Goal: Task Accomplishment & Management: Manage account settings

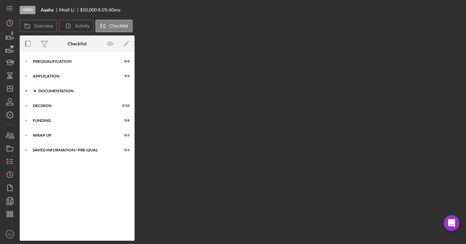
click at [42, 88] on div "Icon/Expander Documentation 16 / 19" at bounding box center [77, 90] width 115 height 13
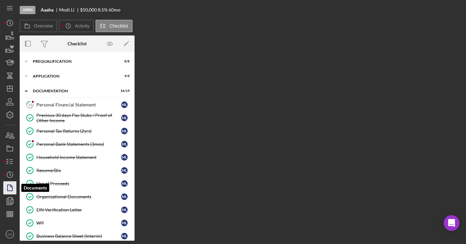
click at [9, 191] on polygon "button" at bounding box center [10, 188] width 5 height 6
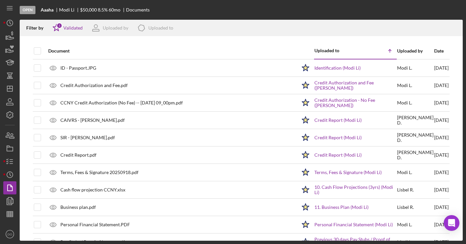
click at [41, 53] on th at bounding box center [37, 51] width 8 height 16
click at [39, 52] on input "checkbox" at bounding box center [37, 51] width 7 height 7
checkbox input "true"
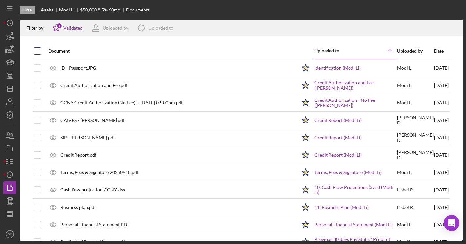
checkbox input "true"
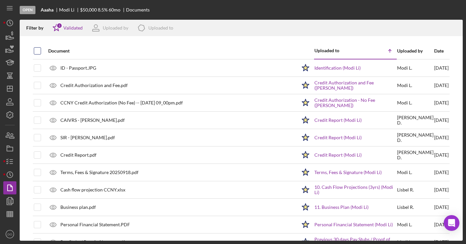
checkbox input "true"
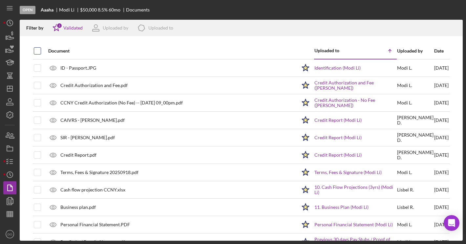
checkbox input "true"
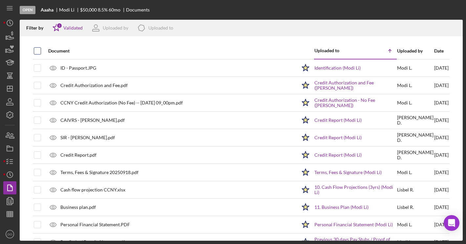
checkbox input "true"
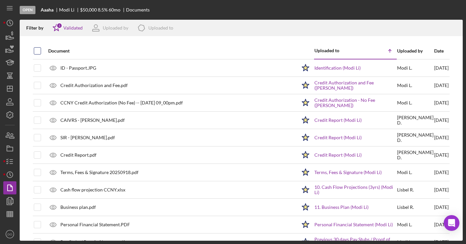
checkbox input "true"
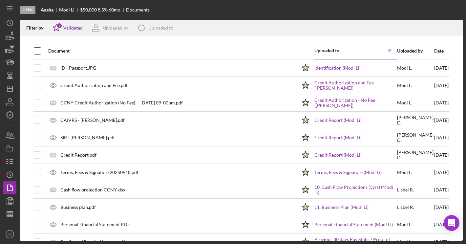
checkbox input "true"
click at [454, 27] on icon "Icon/Download" at bounding box center [454, 28] width 15 height 15
